Goal: Obtain resource: Download file/media

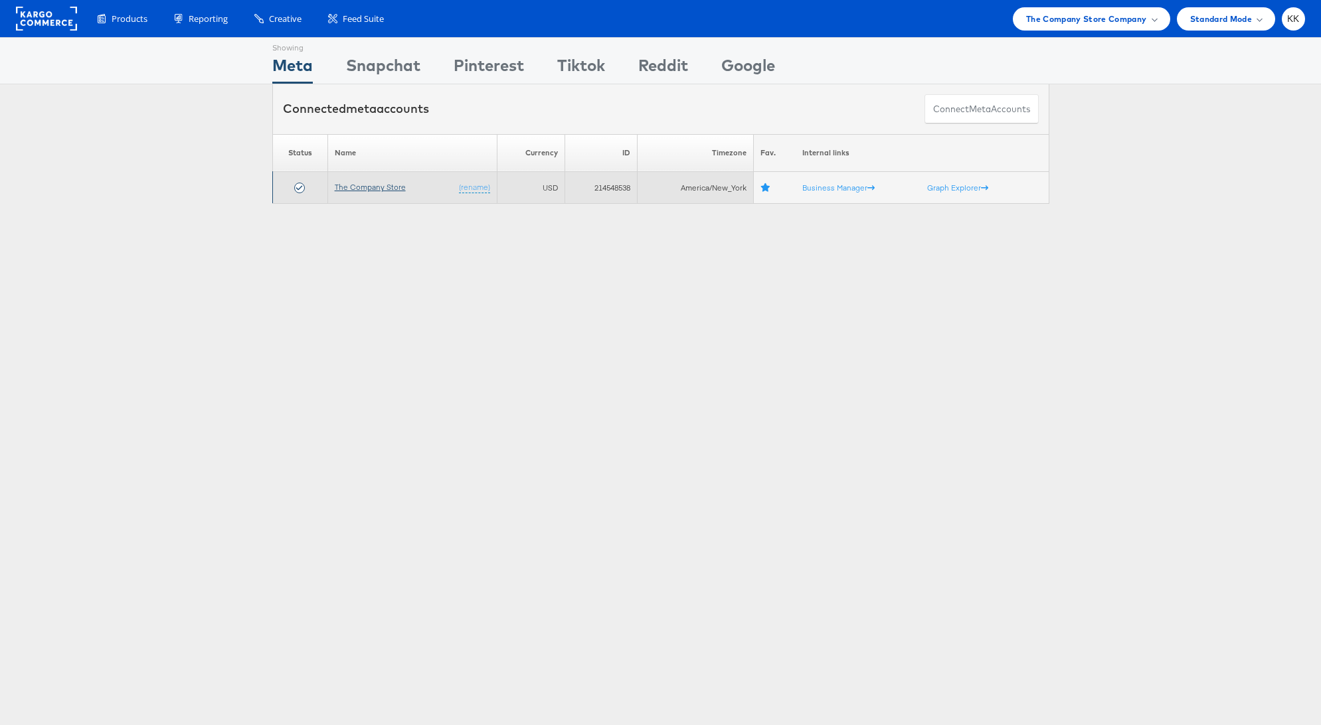
click at [374, 182] on link "The Company Store" at bounding box center [370, 187] width 71 height 10
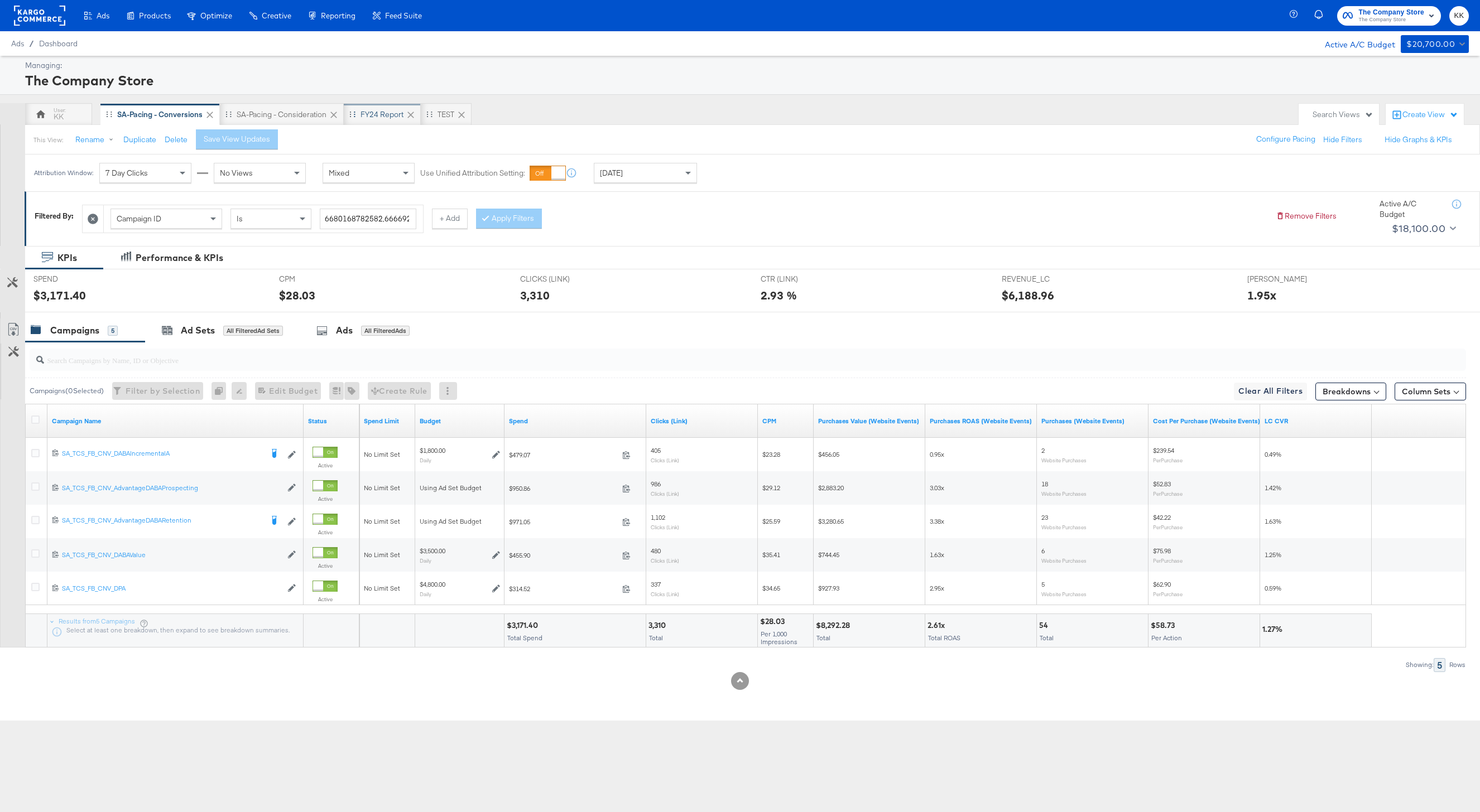
click at [382, 118] on div "FY24 Report" at bounding box center [381, 114] width 43 height 11
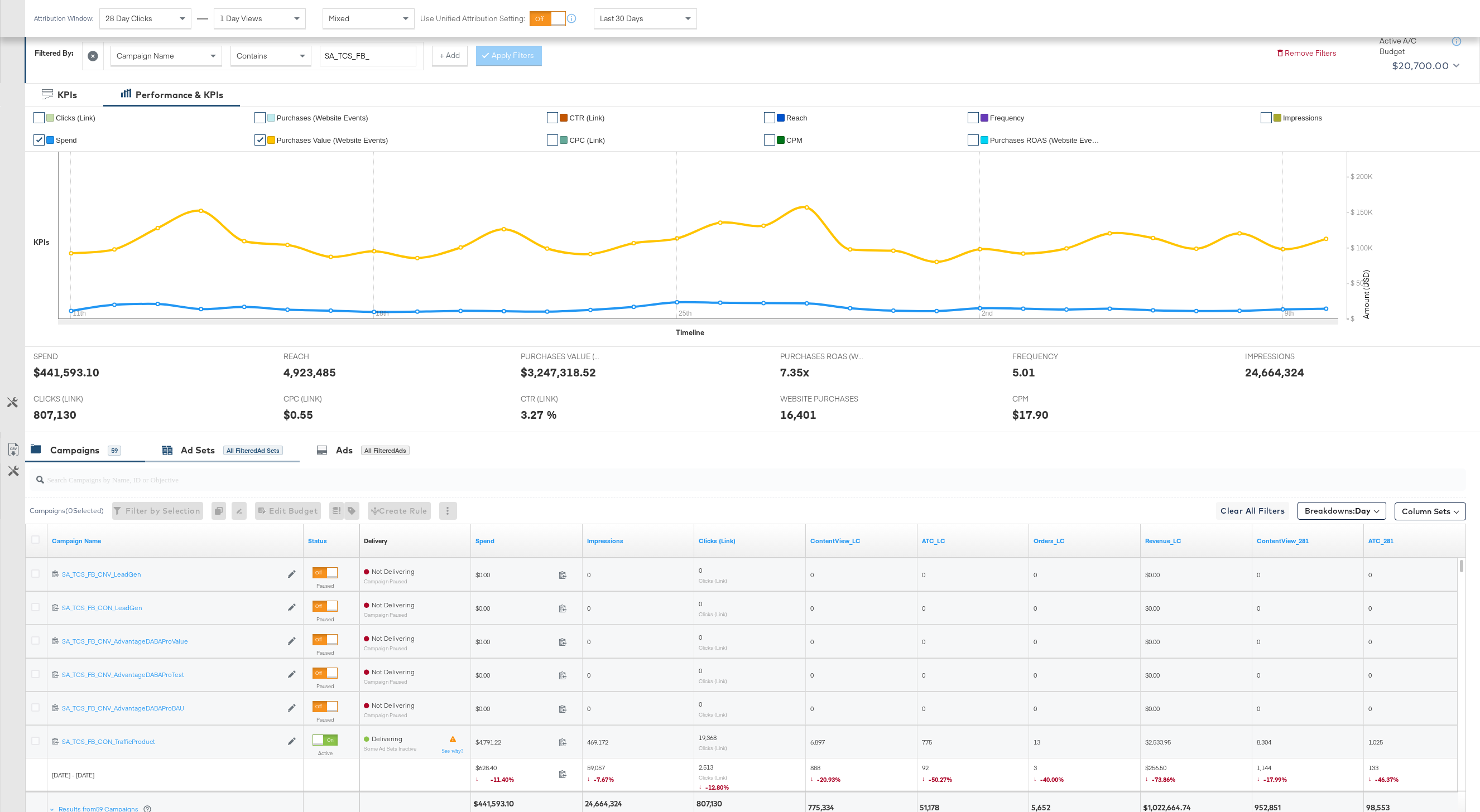
click at [208, 448] on div "Ad Sets" at bounding box center [197, 450] width 34 height 13
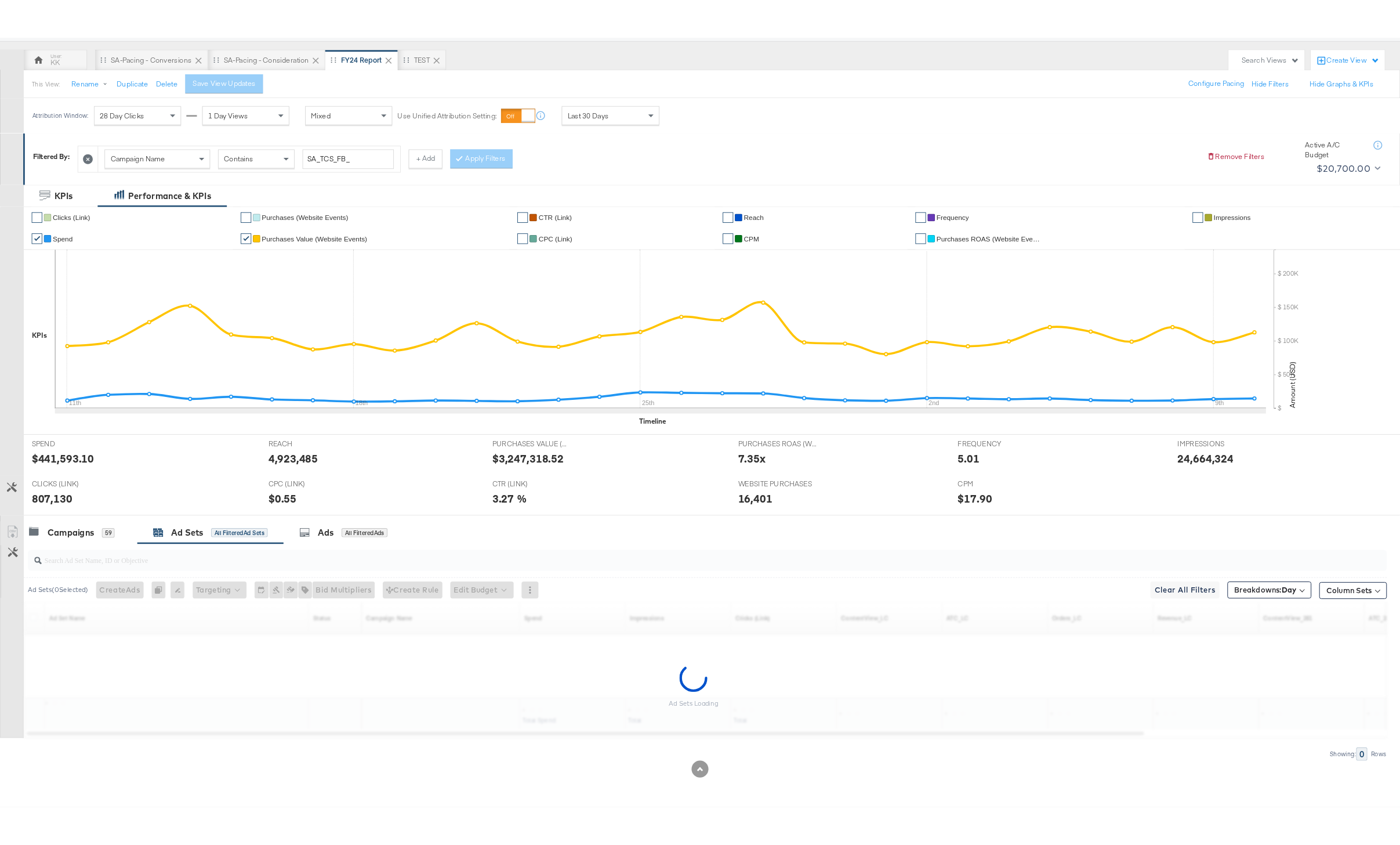
scroll to position [94, 0]
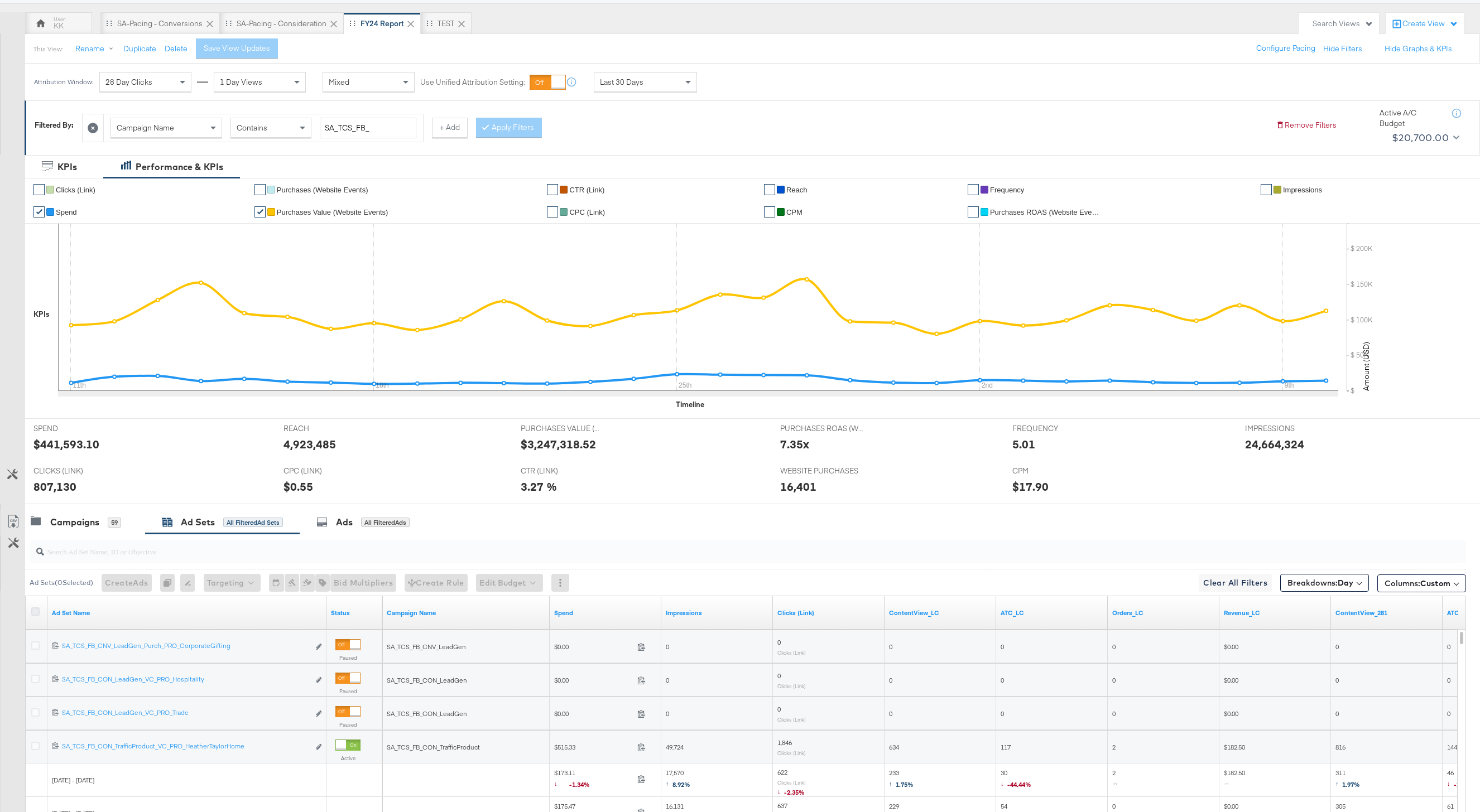
click at [34, 612] on icon at bounding box center [35, 611] width 8 height 8
click at [0, 0] on input "checkbox" at bounding box center [0, 0] width 0 height 0
click at [16, 522] on icon at bounding box center [13, 521] width 13 height 13
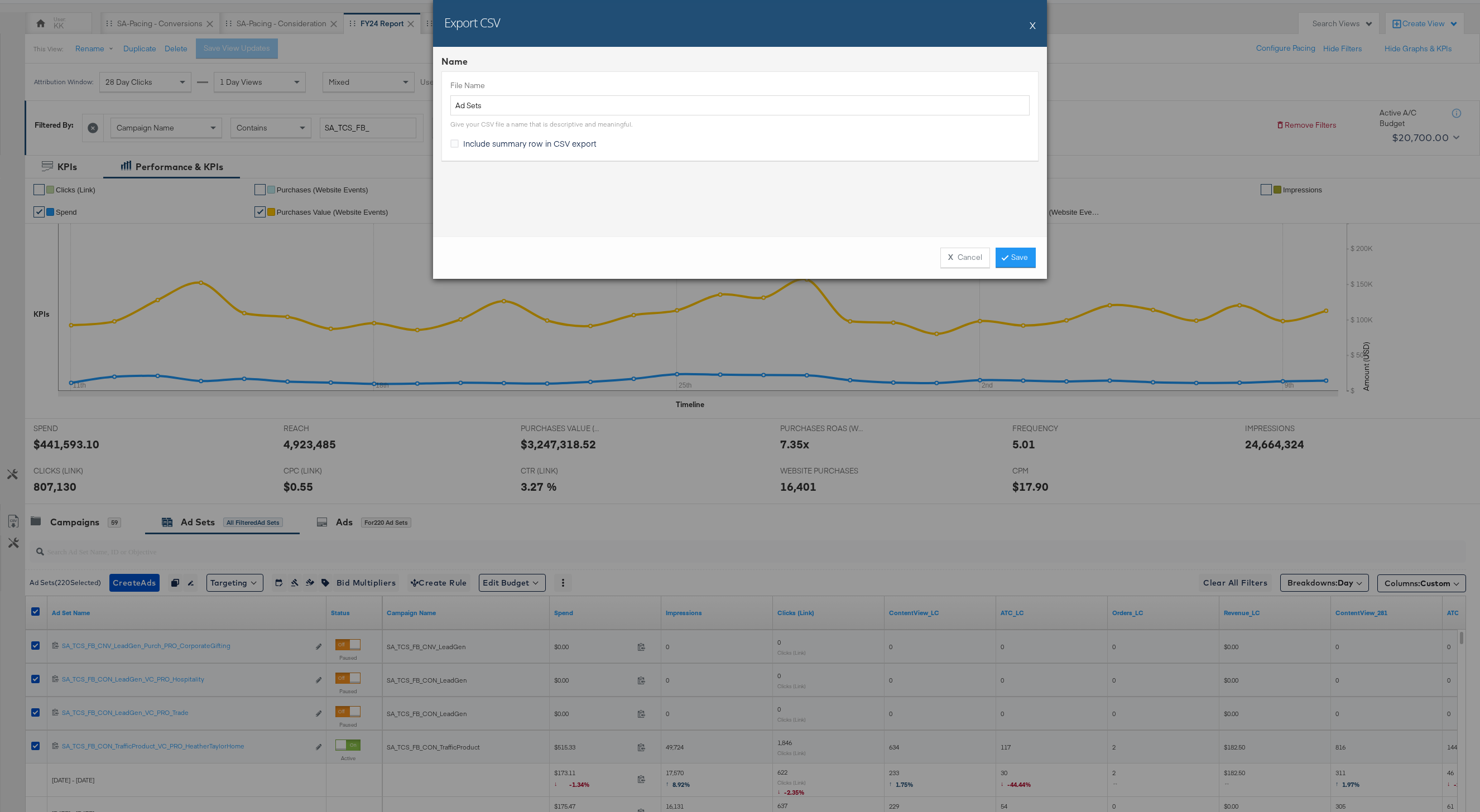
click at [1013, 268] on div "X Cancel Save" at bounding box center [739, 258] width 614 height 42
click at [1013, 267] on link "Save" at bounding box center [1016, 258] width 40 height 20
